Goal: Information Seeking & Learning: Learn about a topic

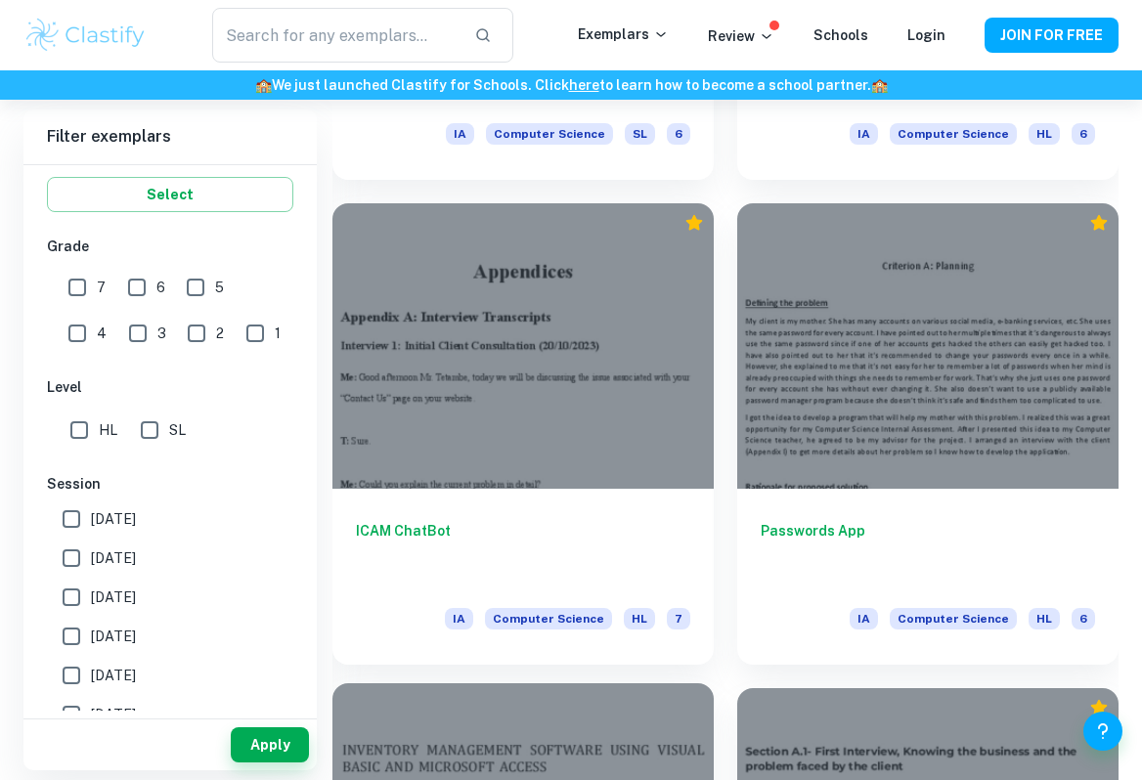
scroll to position [2831, 0]
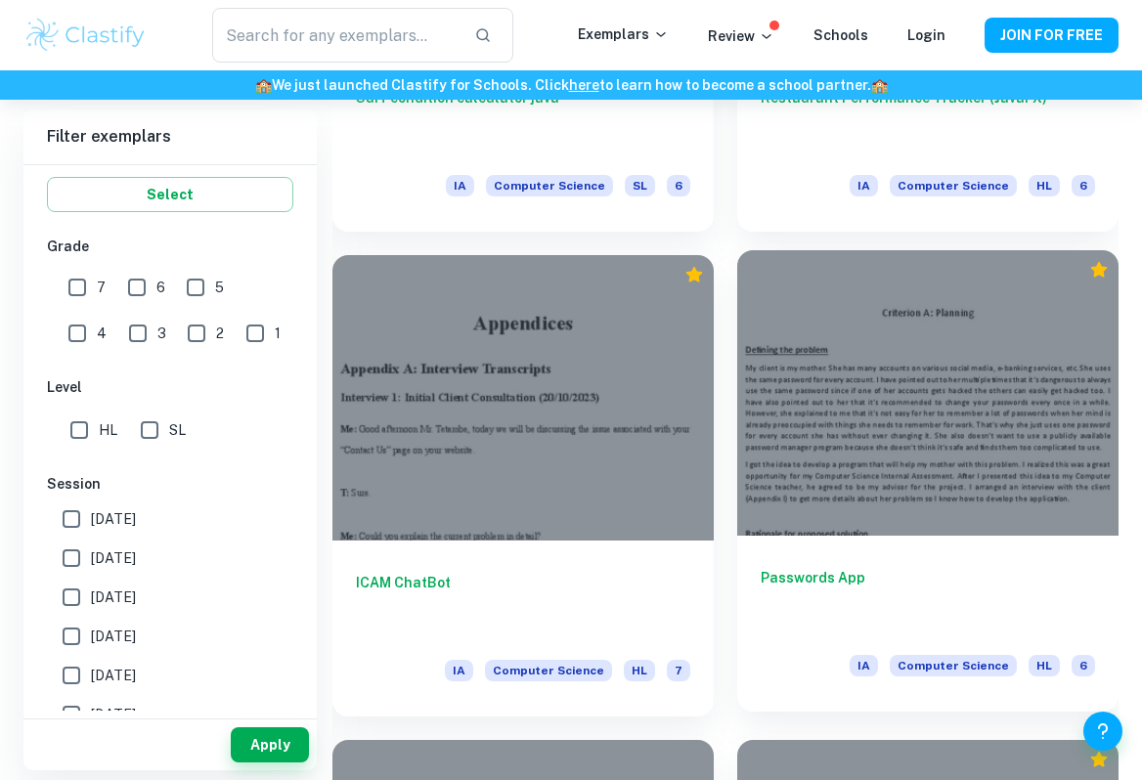
click at [865, 473] on div at bounding box center [927, 393] width 381 height 286
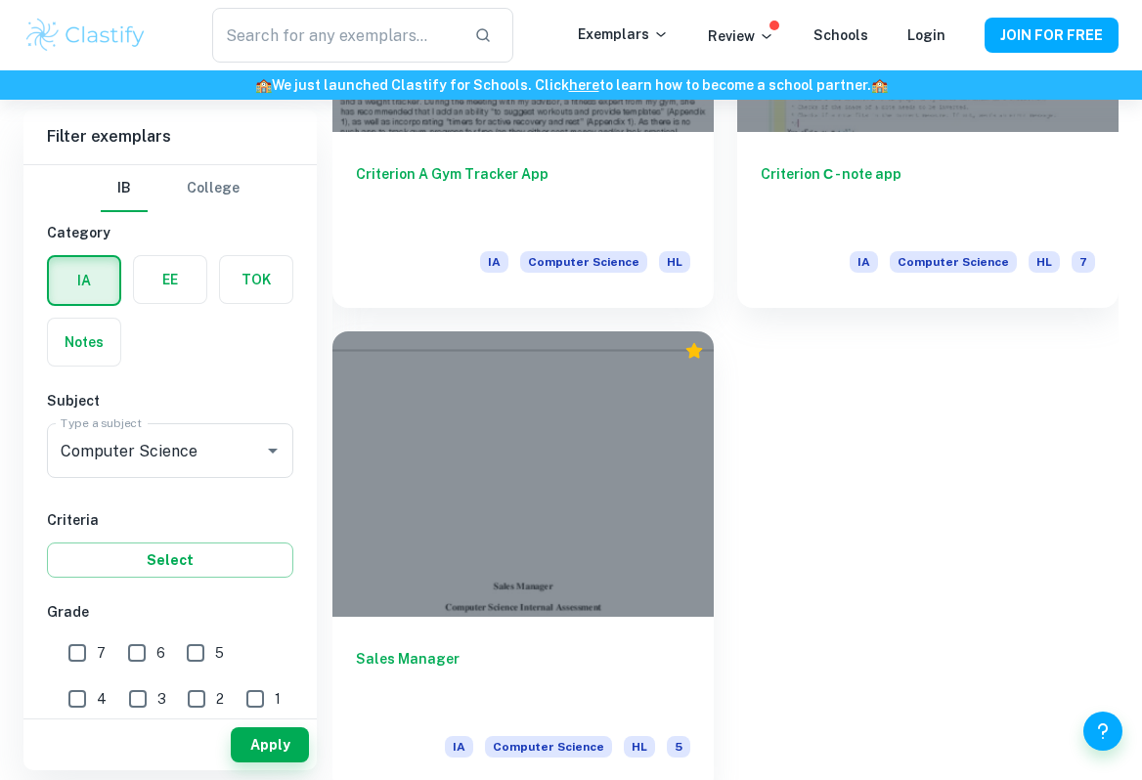
scroll to position [14416, 0]
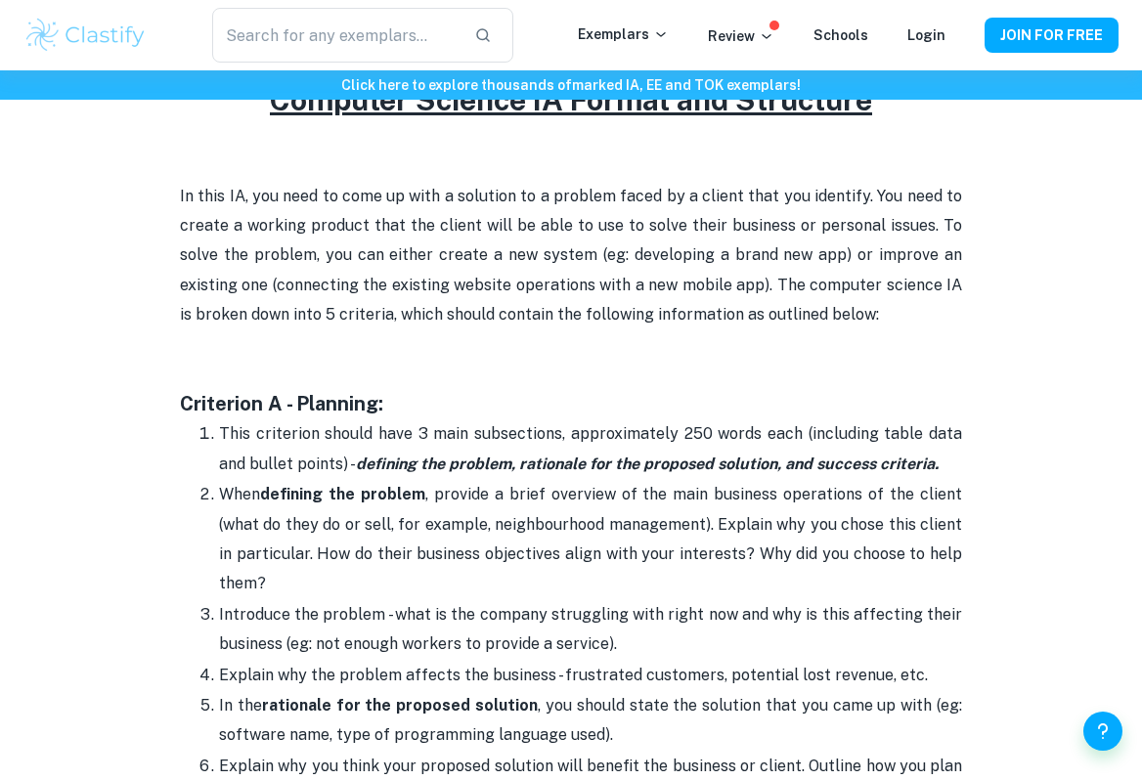
scroll to position [1102, 0]
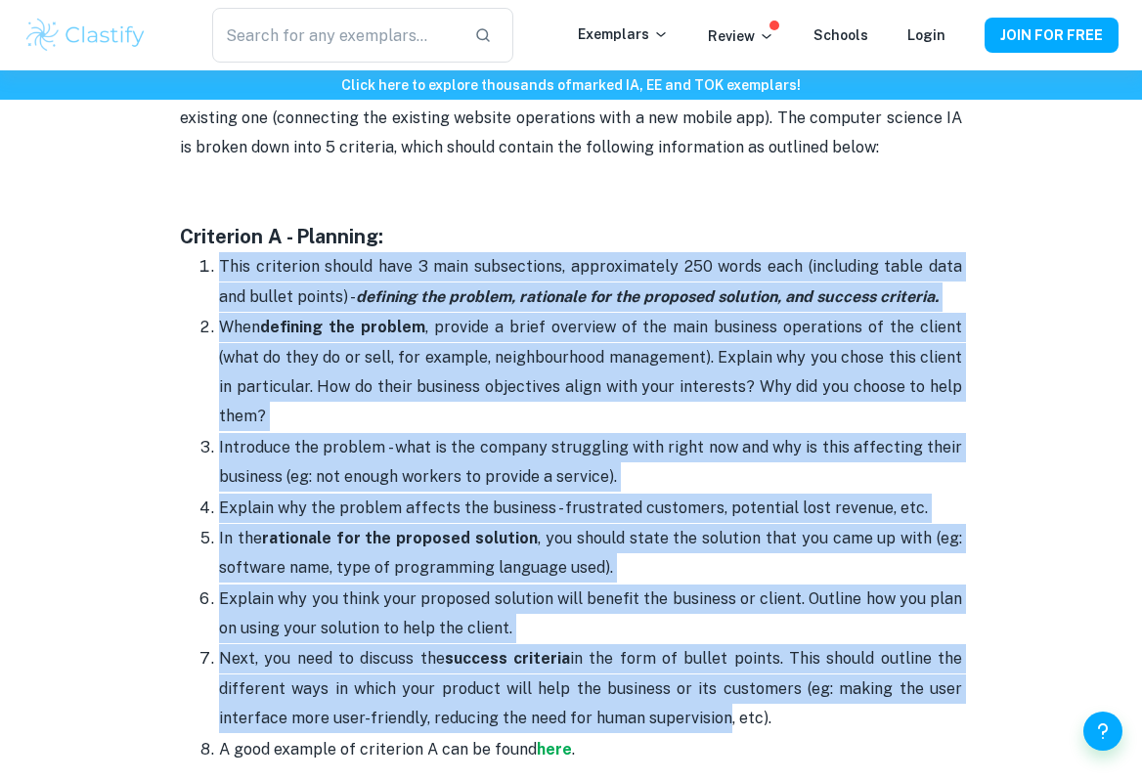
drag, startPoint x: 526, startPoint y: 249, endPoint x: 720, endPoint y: 729, distance: 517.9
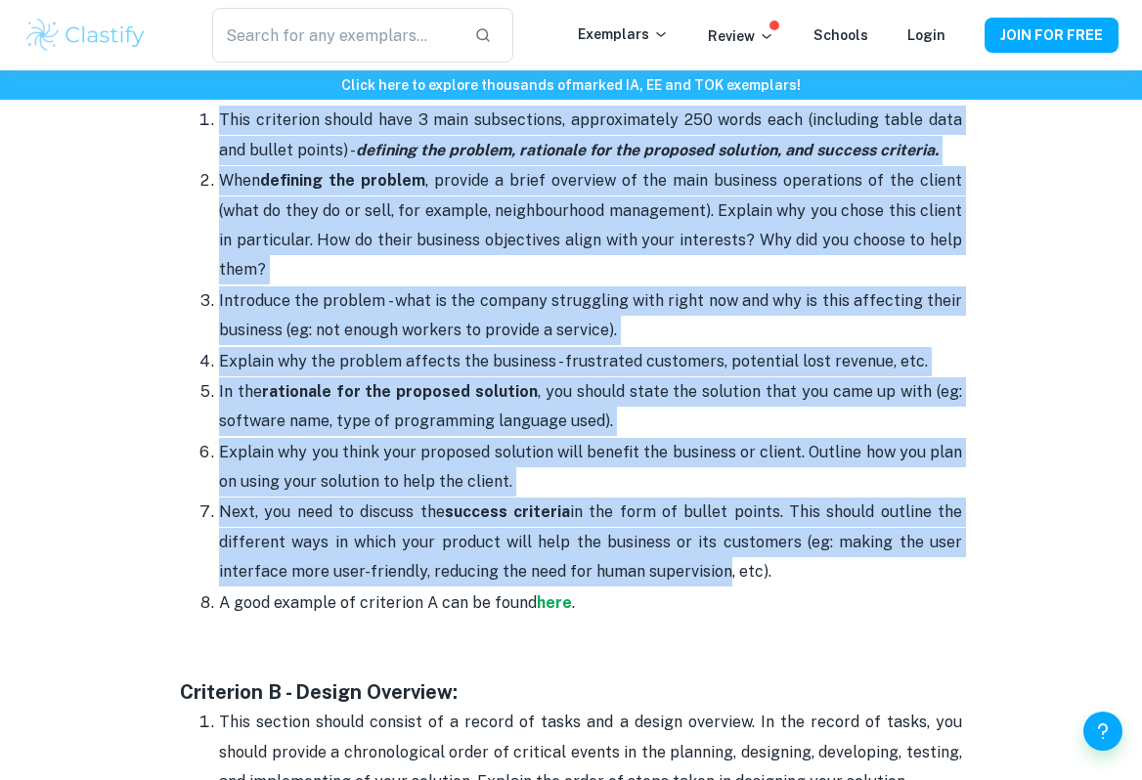
scroll to position [1249, 0]
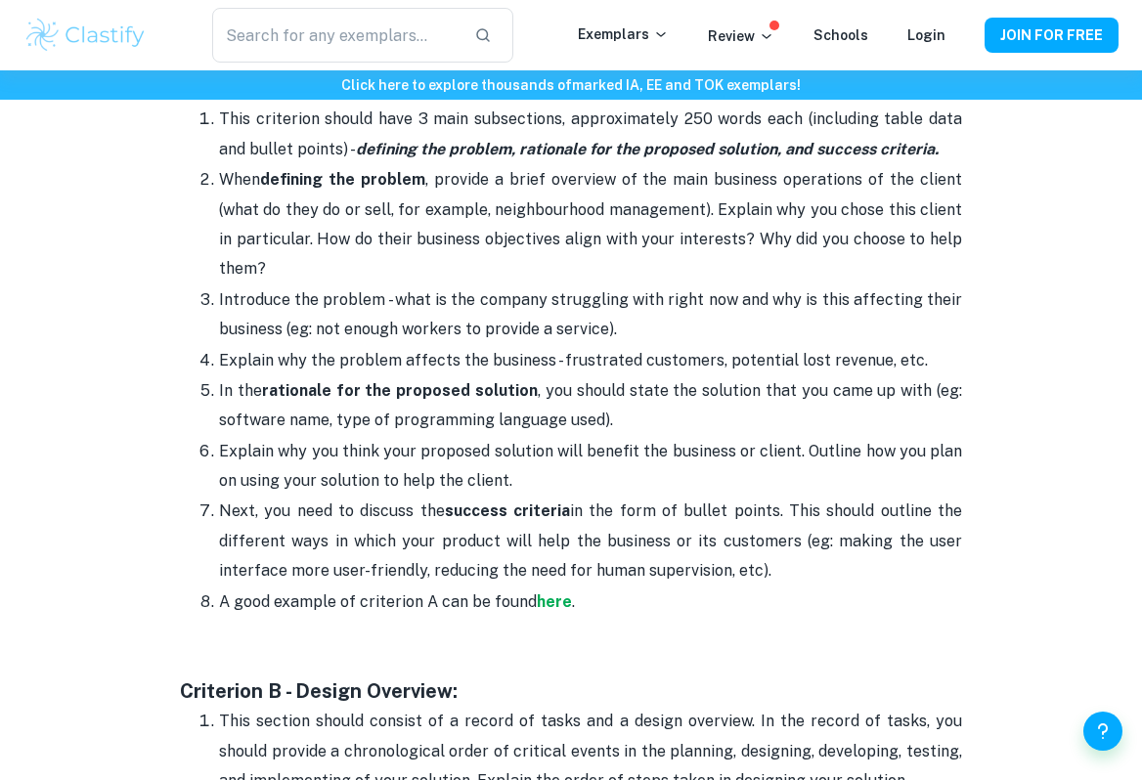
click at [694, 605] on li "A good example of criterion A can be found here ." at bounding box center [590, 602] width 743 height 31
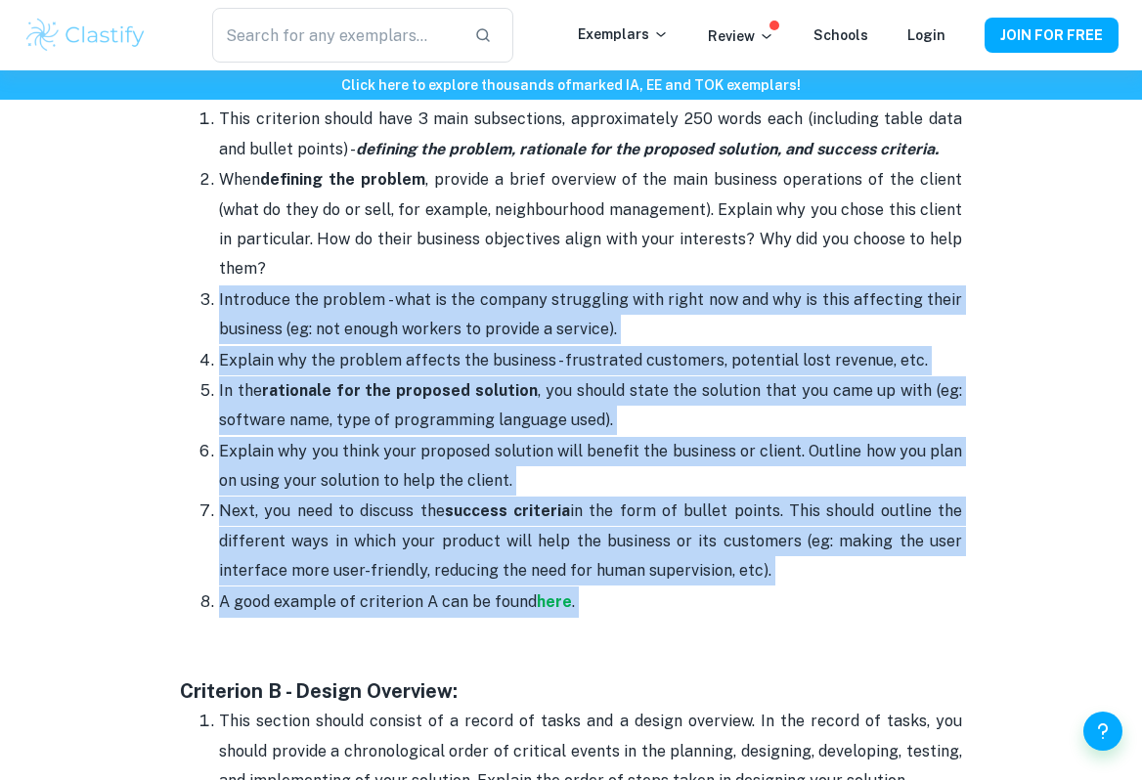
drag, startPoint x: 694, startPoint y: 605, endPoint x: 676, endPoint y: 283, distance: 322.2
click at [676, 283] on ol "This criterion should have 3 main subsections, approximately 250 words each (in…" at bounding box center [571, 360] width 782 height 513
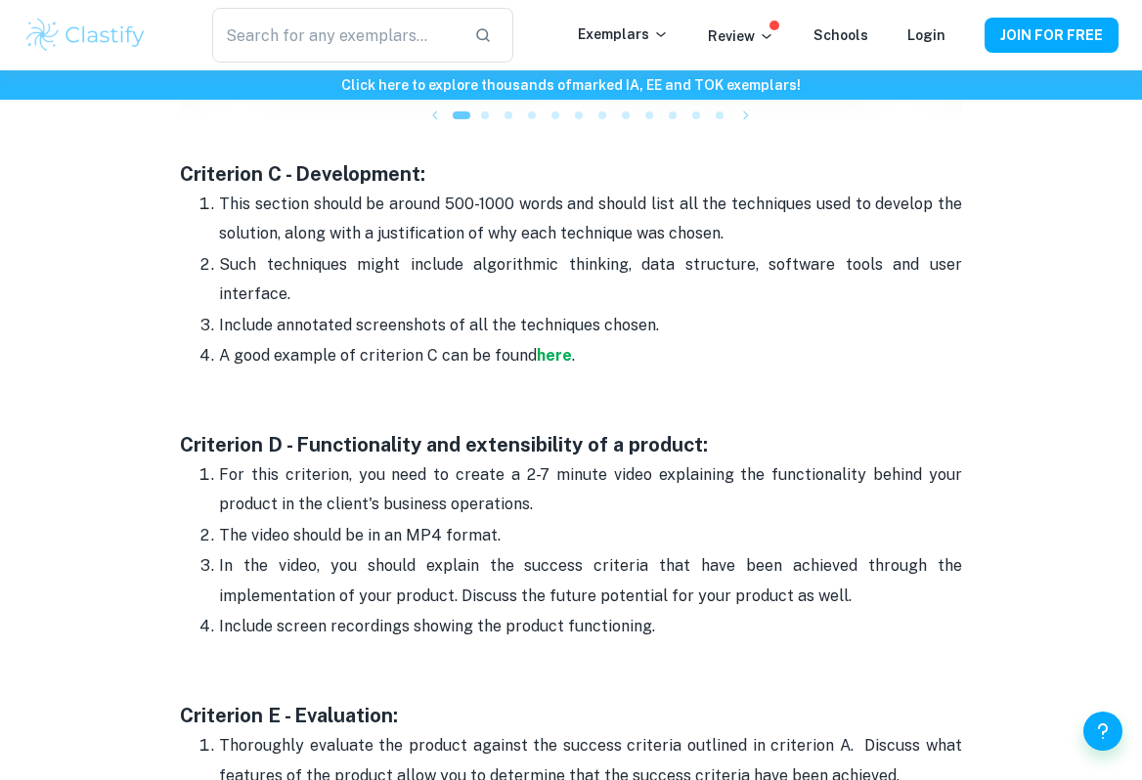
scroll to position [2412, 0]
